Goal: Transaction & Acquisition: Purchase product/service

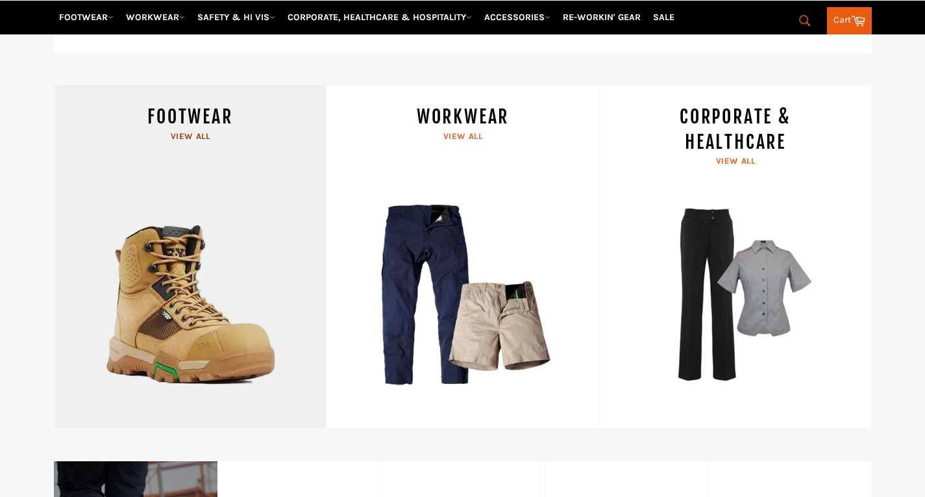
scroll to position [606, 0]
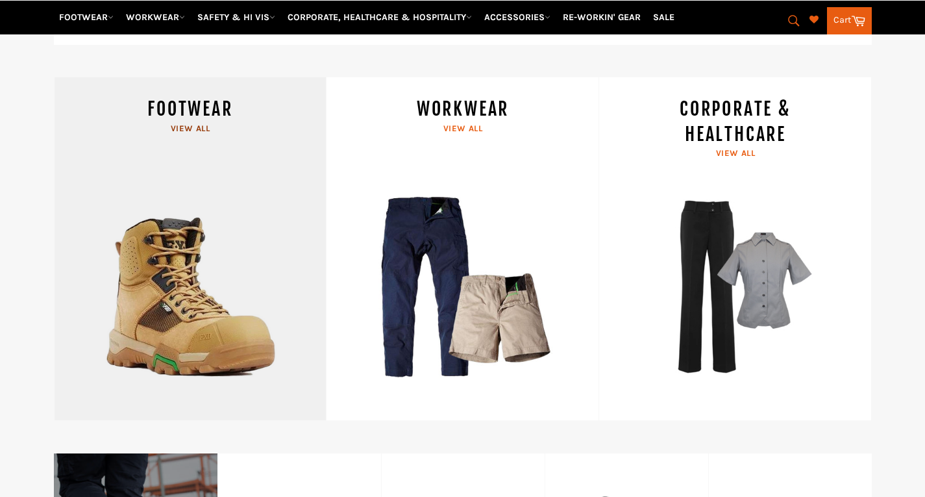
click at [169, 280] on link "FOOTWEAR View all" at bounding box center [190, 248] width 273 height 343
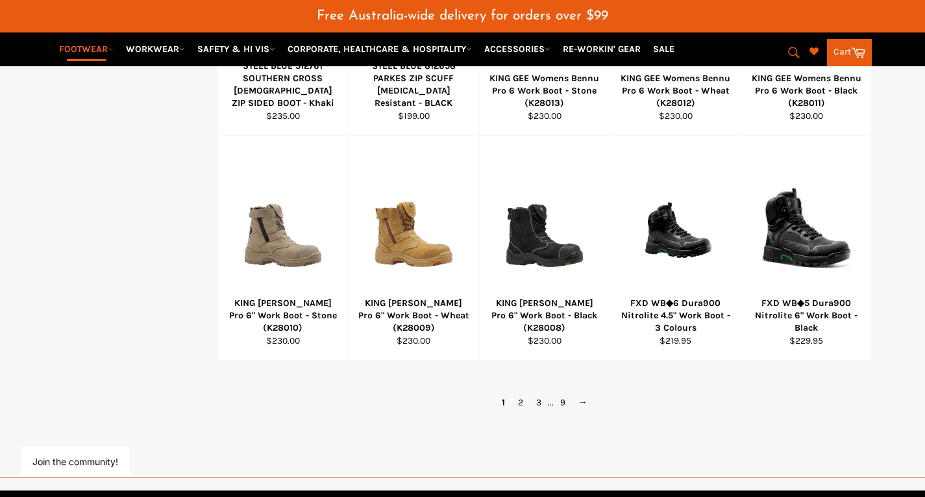
scroll to position [920, 0]
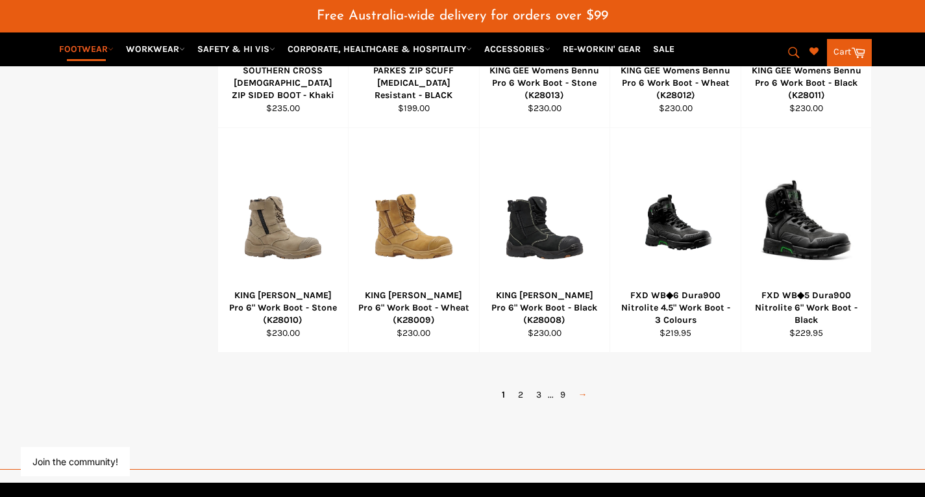
click at [583, 385] on link "→" at bounding box center [583, 394] width 22 height 19
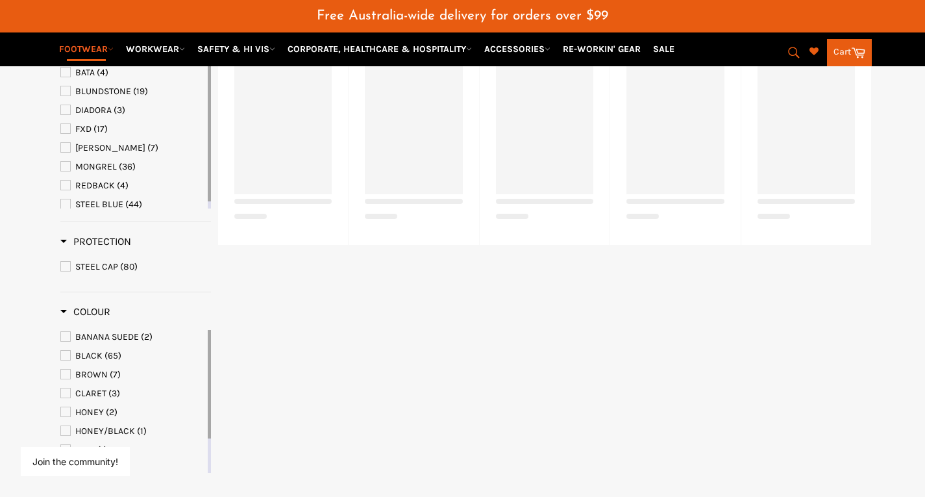
scroll to position [325, 0]
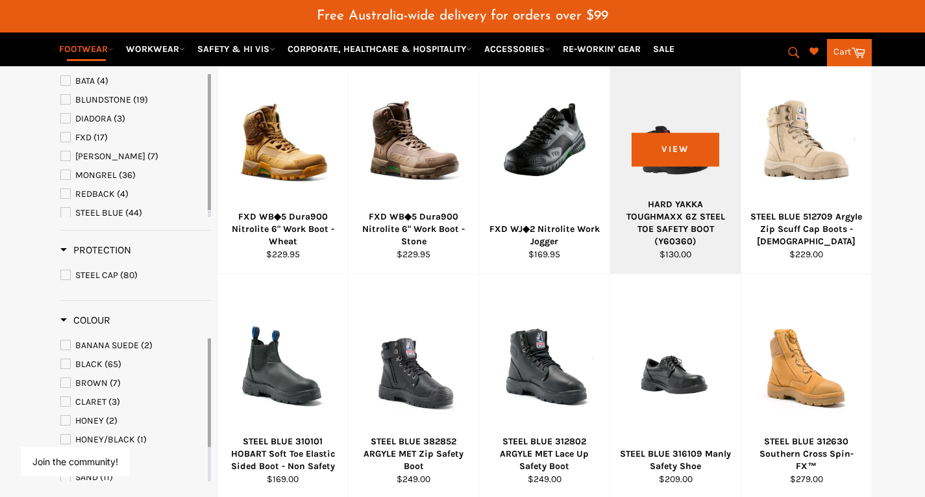
click at [621, 227] on div "HARD YAKKA TOUGHMAXX 6Z STEEL TOE SAFETY BOOT (Y60360)" at bounding box center [676, 223] width 114 height 50
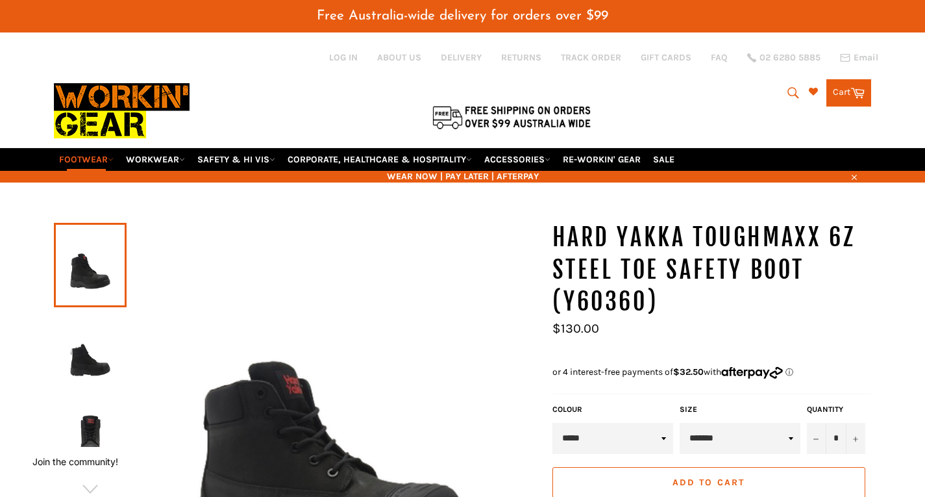
scroll to position [4, 0]
